Goal: Task Accomplishment & Management: Use online tool/utility

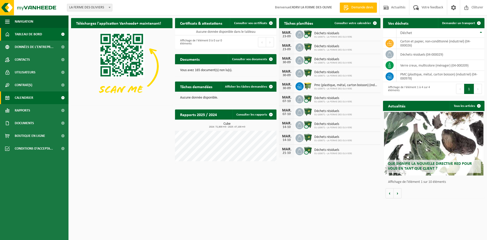
click at [29, 97] on span "Calendrier" at bounding box center [24, 97] width 19 height 13
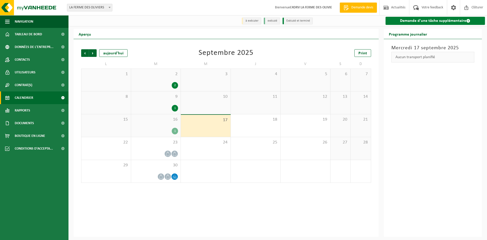
click at [450, 21] on link "Demande d'une tâche supplémentaire" at bounding box center [435, 21] width 100 height 8
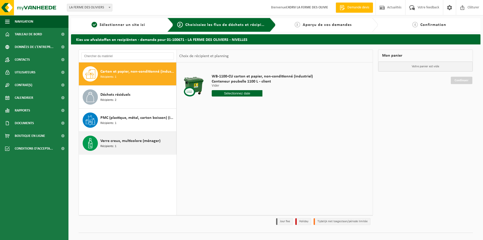
click at [114, 140] on span "Verre creux, multicolore (ménager)" at bounding box center [130, 141] width 60 height 6
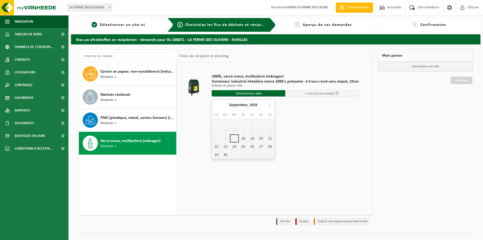
click at [259, 93] on input "text" at bounding box center [249, 93] width 74 height 6
click at [245, 138] on div "18" at bounding box center [243, 138] width 9 height 8
type input "à partir de 2025-09-18"
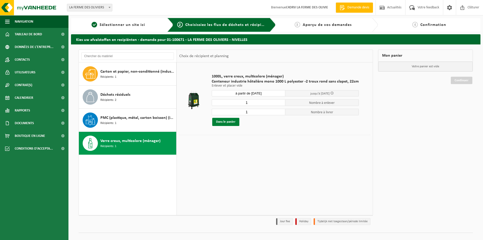
click at [232, 121] on button "Dans le panier" at bounding box center [225, 122] width 27 height 8
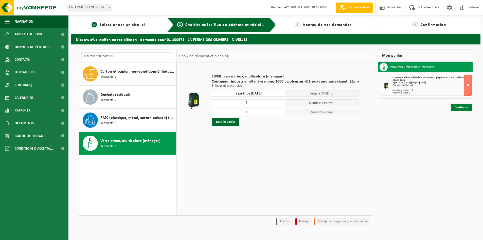
click at [460, 105] on link "Continuer" at bounding box center [462, 106] width 22 height 7
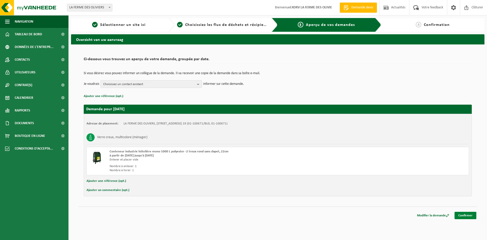
click at [469, 218] on link "Confirmer" at bounding box center [465, 214] width 22 height 7
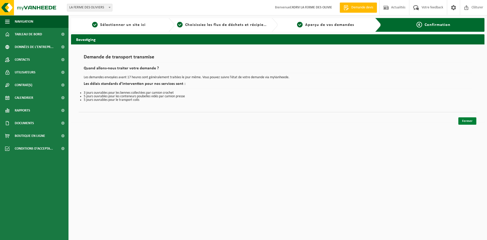
click at [468, 120] on link "Fermer" at bounding box center [467, 120] width 18 height 7
